Goal: Information Seeking & Learning: Understand process/instructions

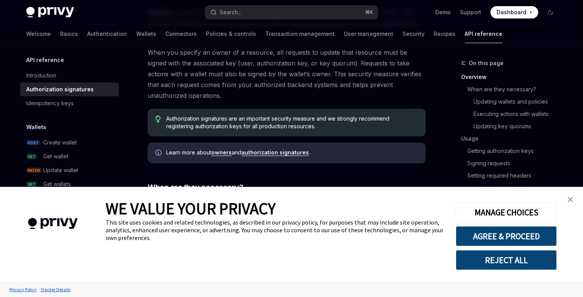
scroll to position [136, 0]
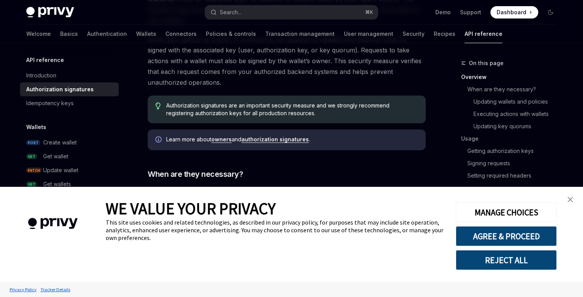
click at [569, 196] on link "close banner" at bounding box center [570, 199] width 15 height 15
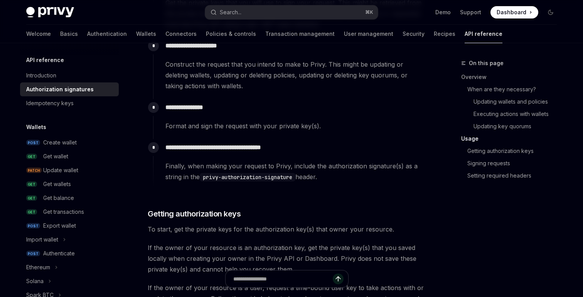
scroll to position [808, 0]
